Goal: Transaction & Acquisition: Purchase product/service

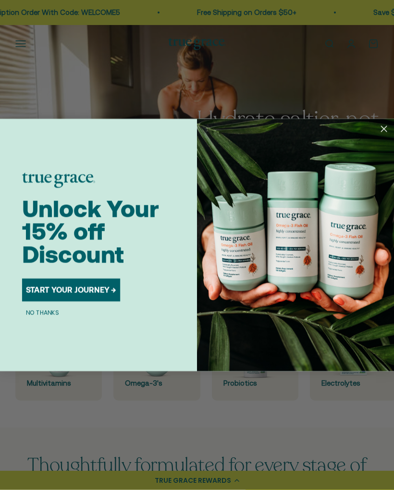
scroll to position [3, 0]
click at [380, 132] on circle "Close dialog" at bounding box center [383, 128] width 13 height 13
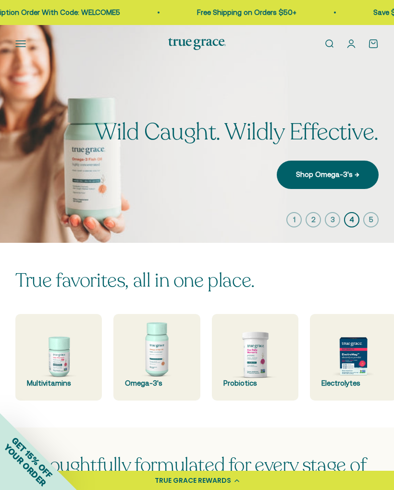
click at [68, 357] on img at bounding box center [58, 357] width 86 height 86
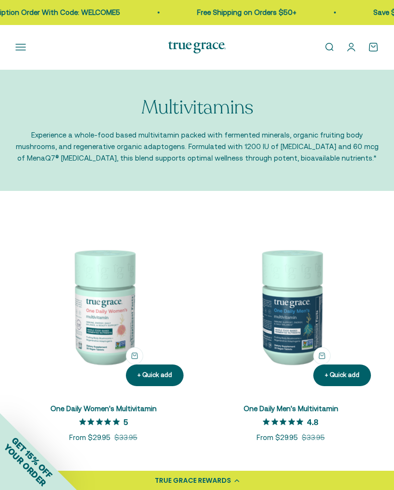
click at [136, 424] on div "One Daily Women's Multivitamin 5 out of 5 star rating 5 Sale price From $29.95 …" at bounding box center [103, 423] width 176 height 40
click at [135, 406] on link "One Daily Women's Multivitamin" at bounding box center [103, 408] width 106 height 8
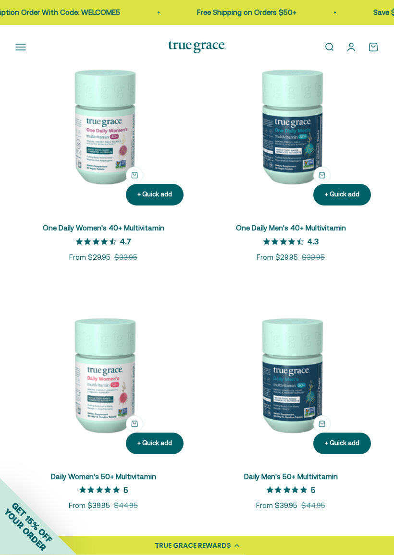
scroll to position [429, 0]
click at [128, 426] on img at bounding box center [103, 374] width 176 height 176
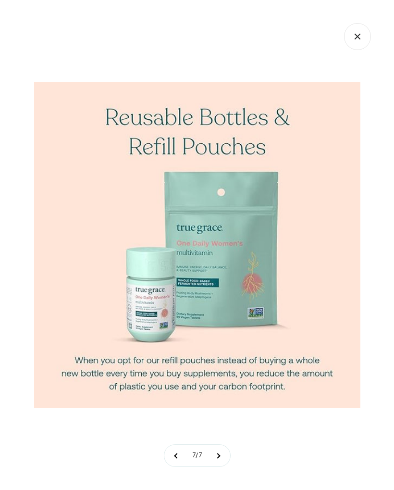
click at [359, 38] on icon "Close gallery" at bounding box center [357, 36] width 5 height 5
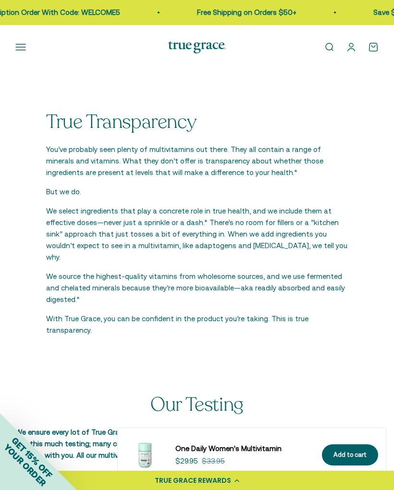
scroll to position [1864, 0]
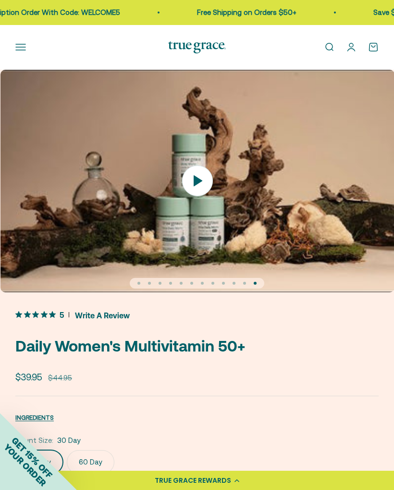
scroll to position [0, 4345]
click at [197, 178] on icon at bounding box center [197, 180] width 9 height 11
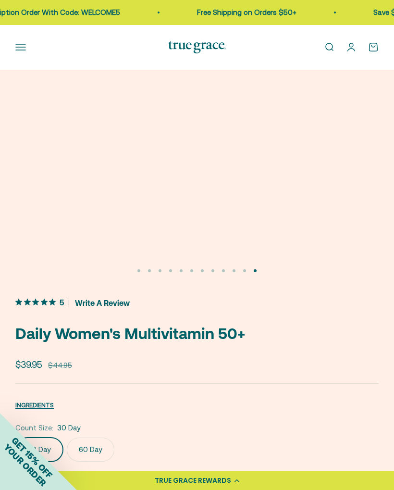
scroll to position [0, 0]
